Goal: Task Accomplishment & Management: Use online tool/utility

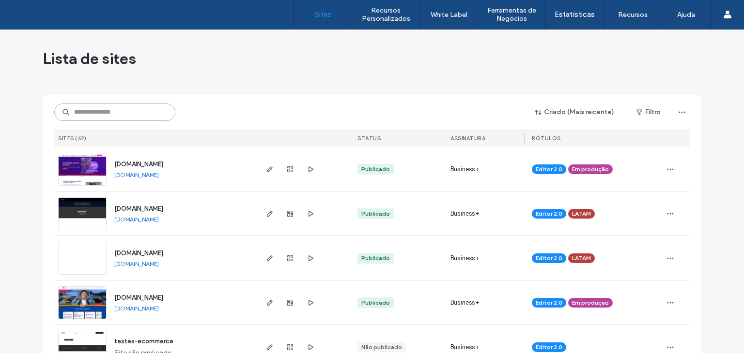
click at [128, 119] on input at bounding box center [114, 112] width 121 height 17
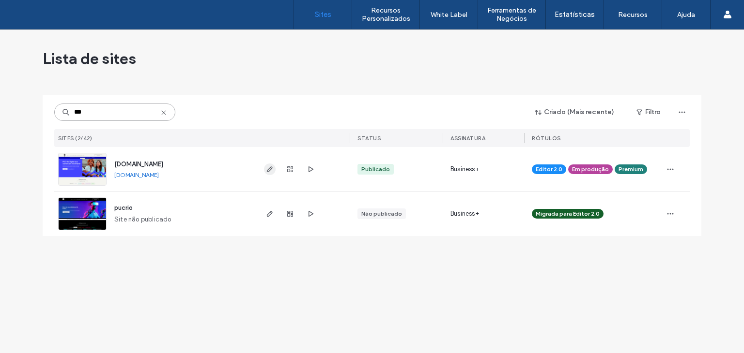
type input "***"
click at [265, 169] on span "button" at bounding box center [270, 170] width 12 height 12
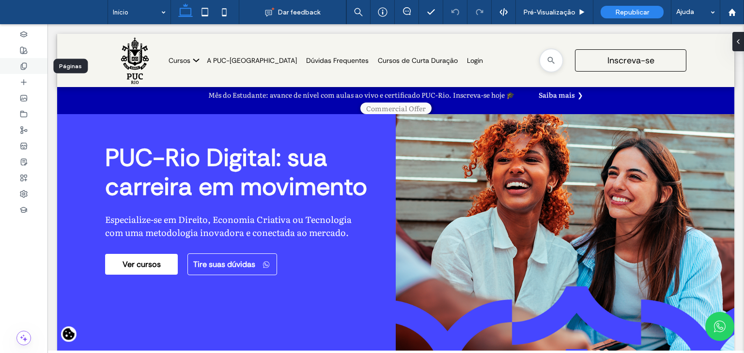
click at [20, 71] on div at bounding box center [23, 66] width 47 height 16
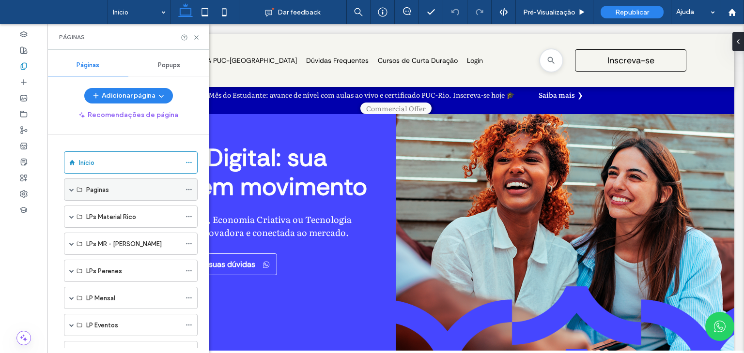
click at [71, 192] on span at bounding box center [71, 189] width 5 height 21
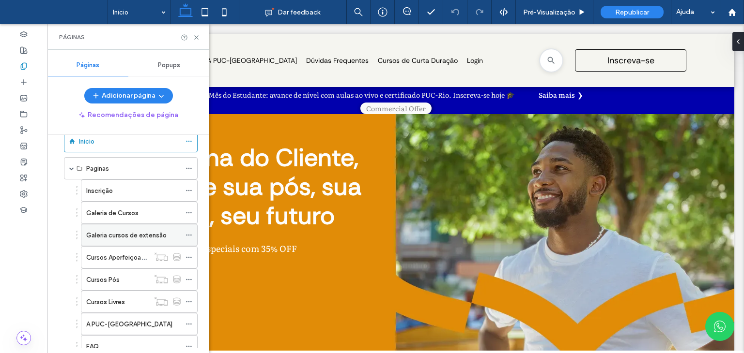
scroll to position [48, 0]
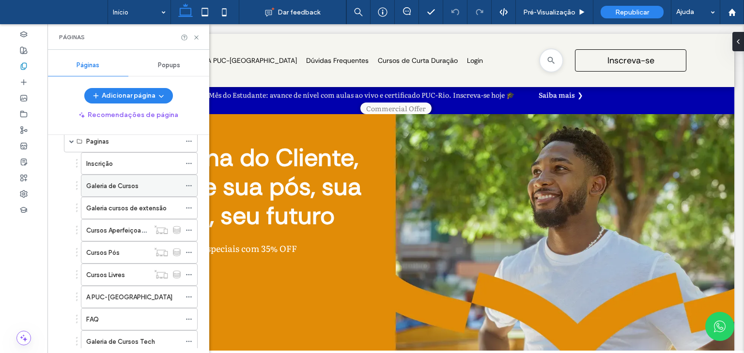
click at [114, 184] on label "Galeria de Cursos" at bounding box center [112, 186] width 52 height 17
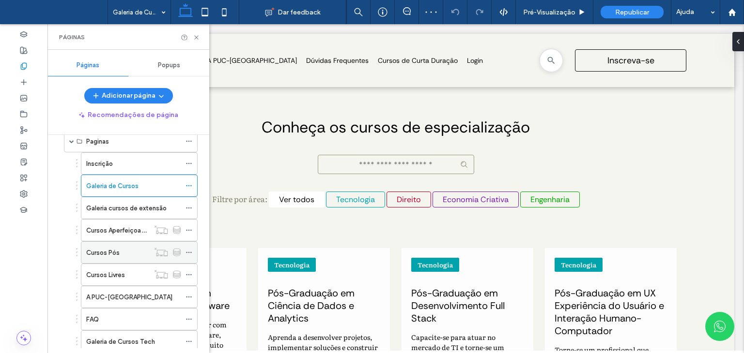
click at [108, 252] on label "Cursos Pós" at bounding box center [102, 253] width 33 height 17
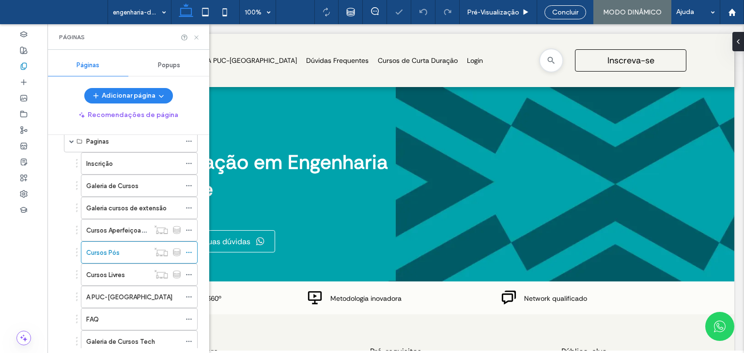
drag, startPoint x: 198, startPoint y: 37, endPoint x: 166, endPoint y: 82, distance: 55.5
click at [198, 37] on icon at bounding box center [196, 37] width 7 height 7
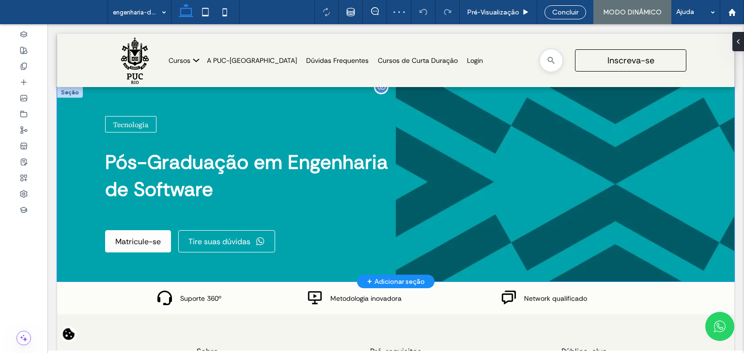
click at [209, 123] on div "Tecnologia" at bounding box center [250, 124] width 291 height 16
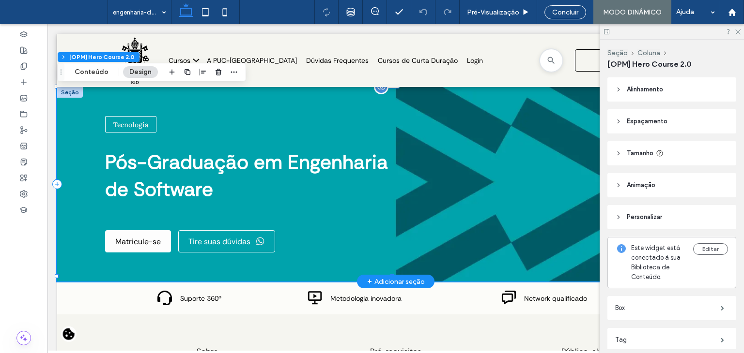
click at [209, 123] on div "Tecnologia" at bounding box center [250, 124] width 291 height 16
click at [91, 77] on button "Conteúdo" at bounding box center [91, 72] width 46 height 12
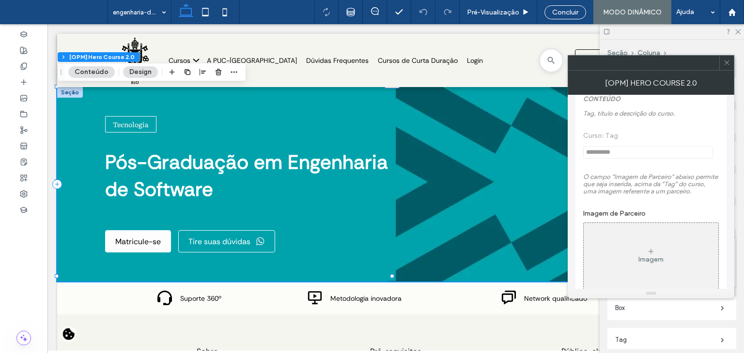
scroll to position [581, 0]
click at [728, 64] on icon at bounding box center [726, 62] width 7 height 7
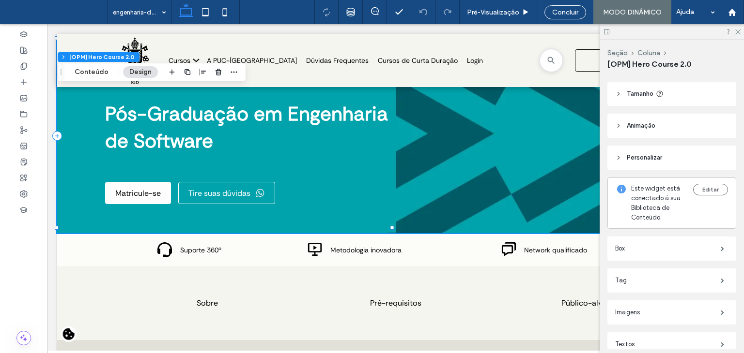
scroll to position [97, 0]
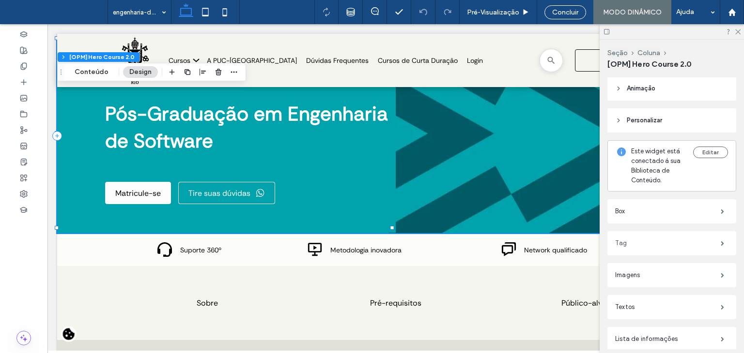
click at [645, 242] on label "Tag" at bounding box center [668, 243] width 106 height 19
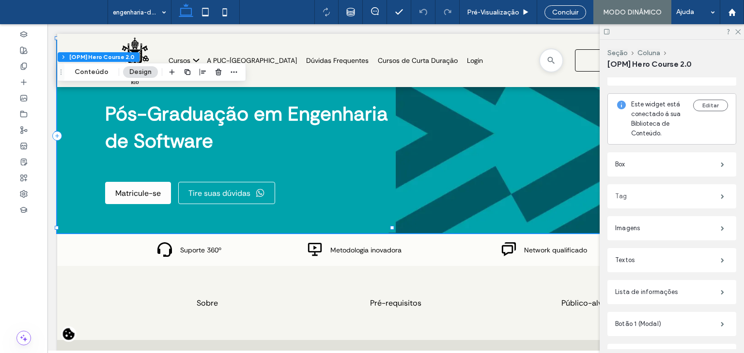
scroll to position [145, 0]
click at [631, 199] on label "Tag" at bounding box center [668, 194] width 106 height 19
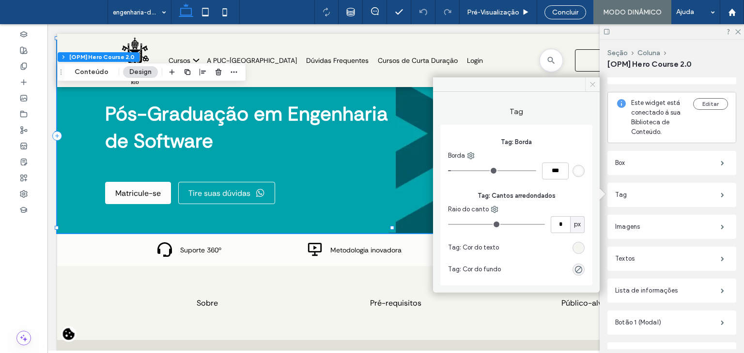
click at [589, 83] on icon at bounding box center [592, 84] width 7 height 7
